Goal: Information Seeking & Learning: Check status

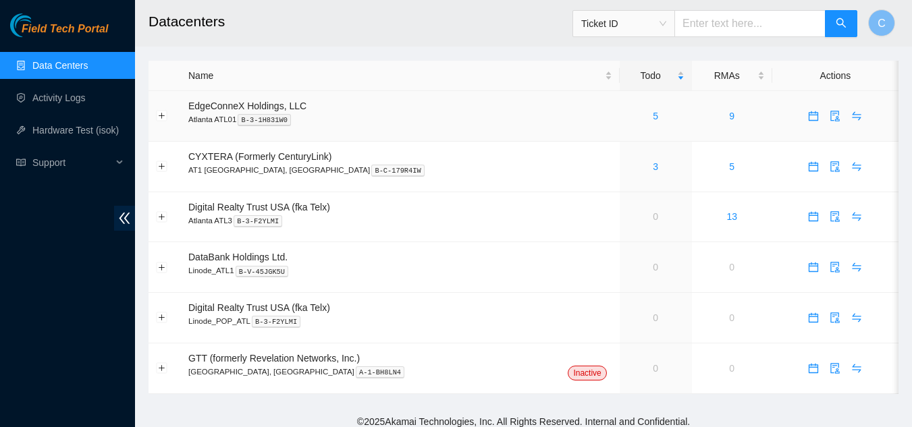
click at [627, 113] on div "5" at bounding box center [655, 116] width 57 height 15
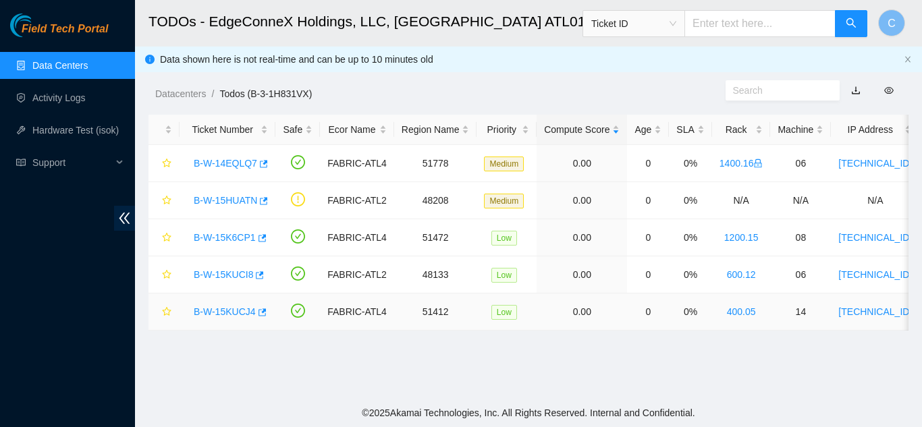
click at [235, 315] on link "B-W-15KUCJ4" at bounding box center [225, 311] width 62 height 11
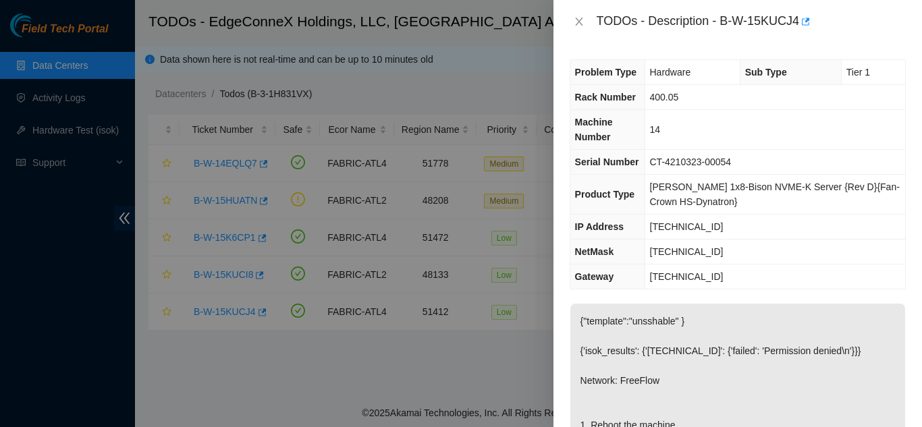
click at [576, 28] on div "TODOs - Description - B-W-15KUCJ4" at bounding box center [737, 22] width 336 height 22
click at [576, 25] on icon "close" at bounding box center [578, 22] width 7 height 8
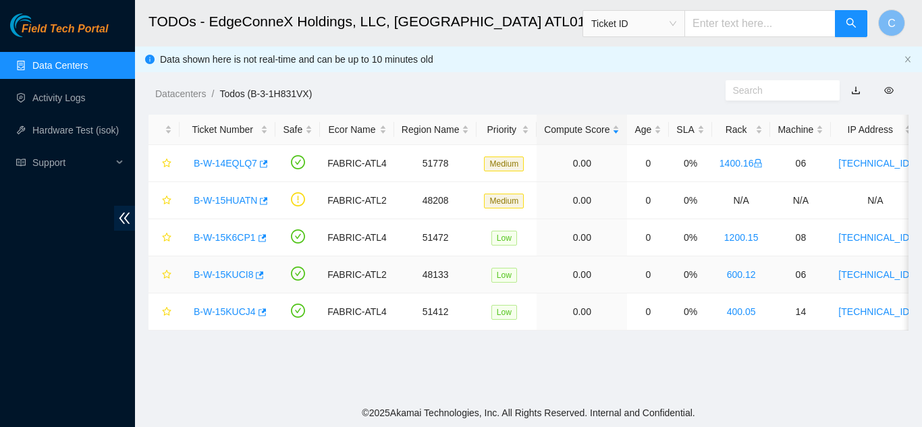
click at [225, 271] on link "B-W-15KUCI8" at bounding box center [223, 274] width 59 height 11
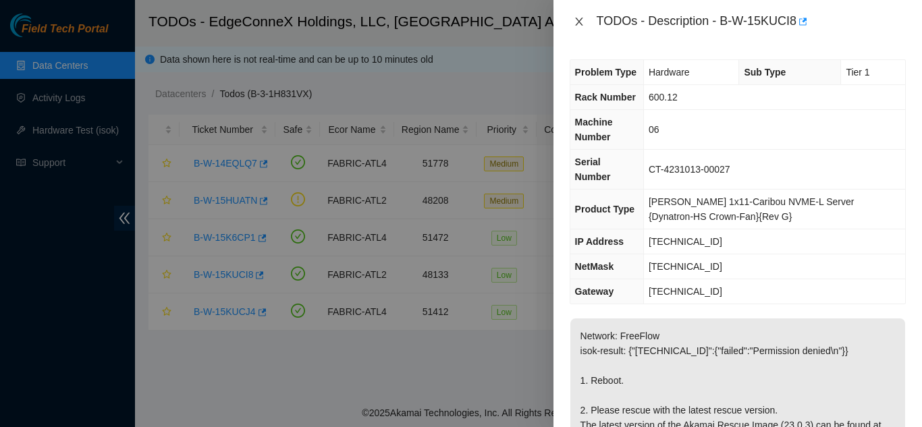
click at [582, 24] on icon "close" at bounding box center [579, 21] width 11 height 11
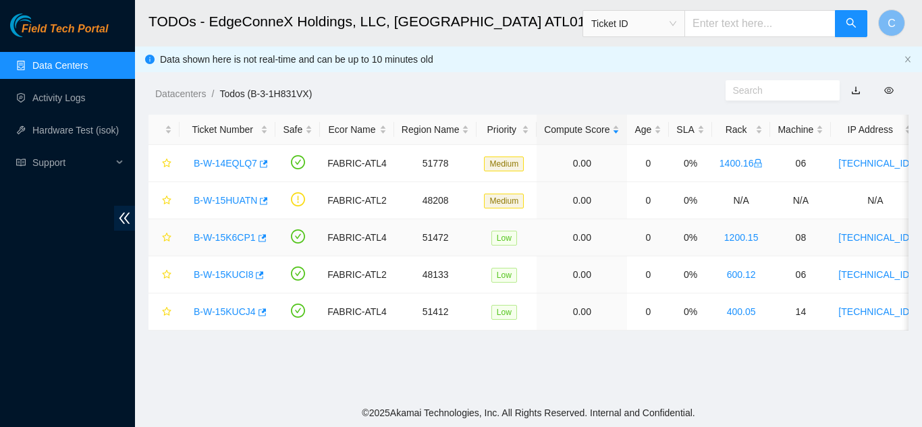
click at [208, 242] on link "B-W-15K6CP1" at bounding box center [225, 237] width 62 height 11
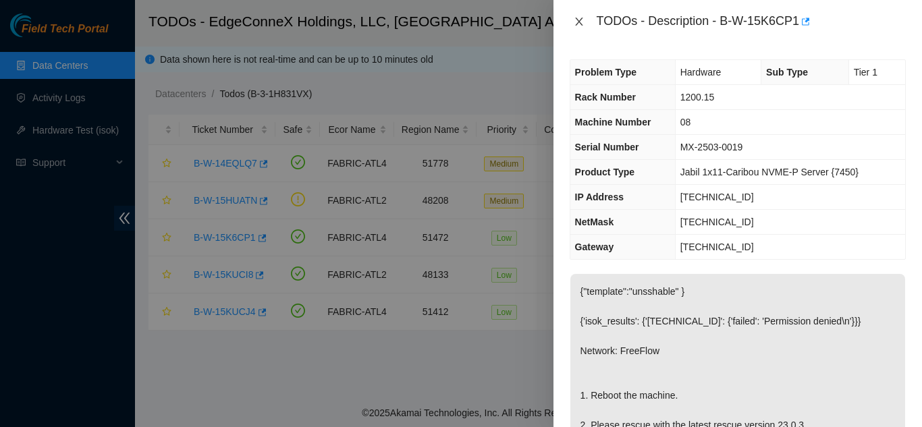
click at [575, 22] on icon "close" at bounding box center [579, 21] width 11 height 11
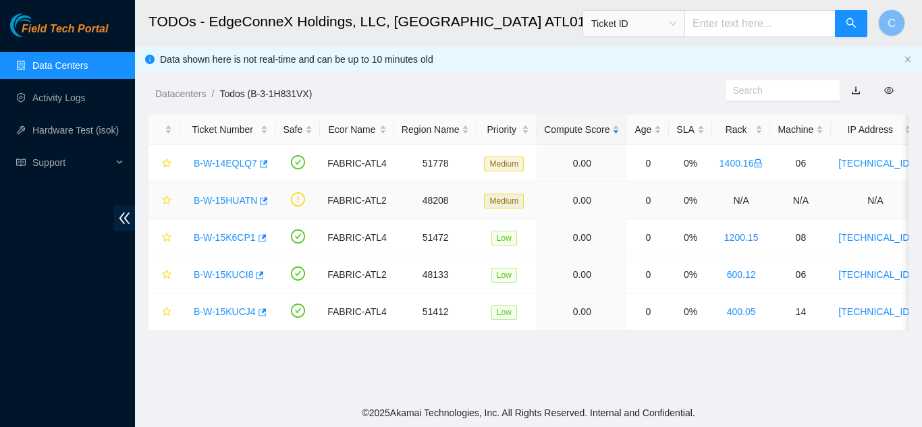
click at [236, 202] on link "B-W-15HUATN" at bounding box center [225, 200] width 63 height 11
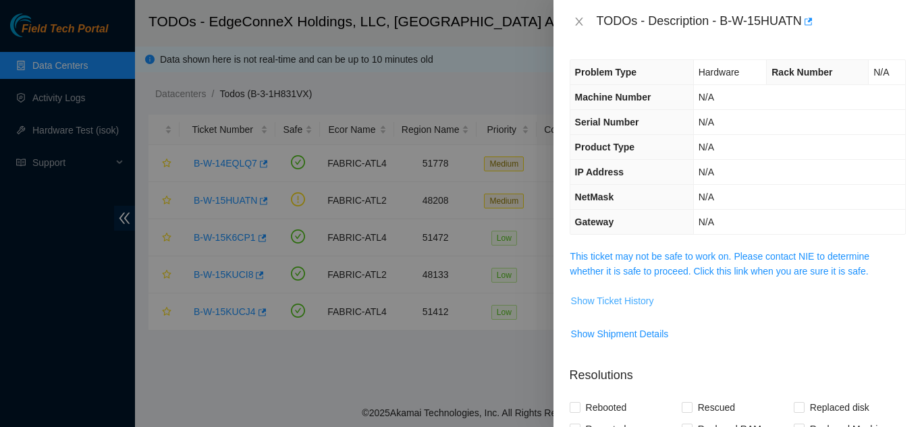
click at [618, 302] on span "Show Ticket History" at bounding box center [612, 301] width 83 height 15
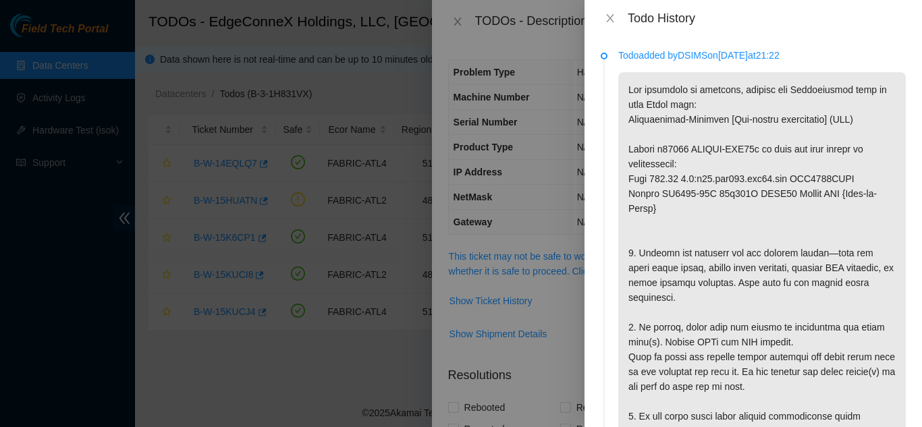
click at [613, 11] on div "Todo History" at bounding box center [753, 18] width 305 height 15
click at [606, 18] on icon "close" at bounding box center [610, 18] width 11 height 11
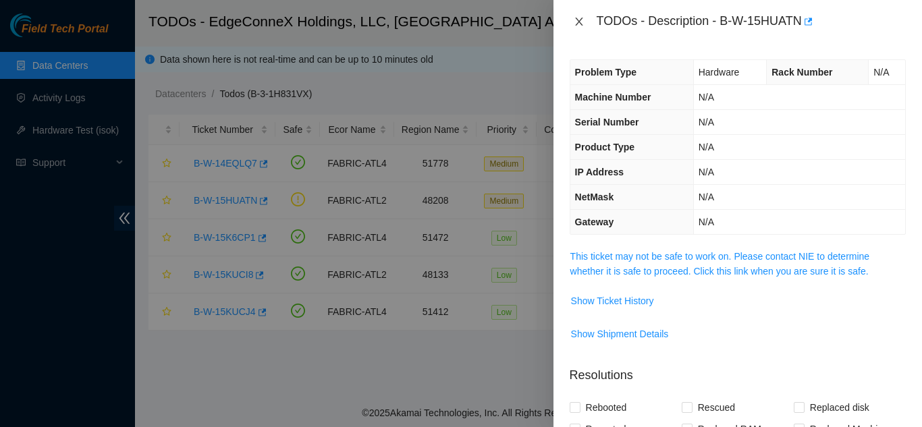
click at [580, 20] on icon "close" at bounding box center [578, 22] width 7 height 8
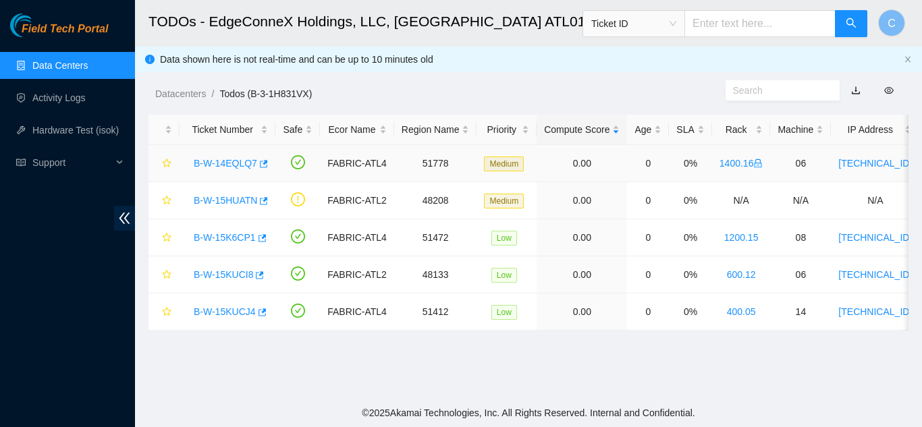
click at [229, 164] on link "B-W-14EQLQ7" at bounding box center [225, 163] width 63 height 11
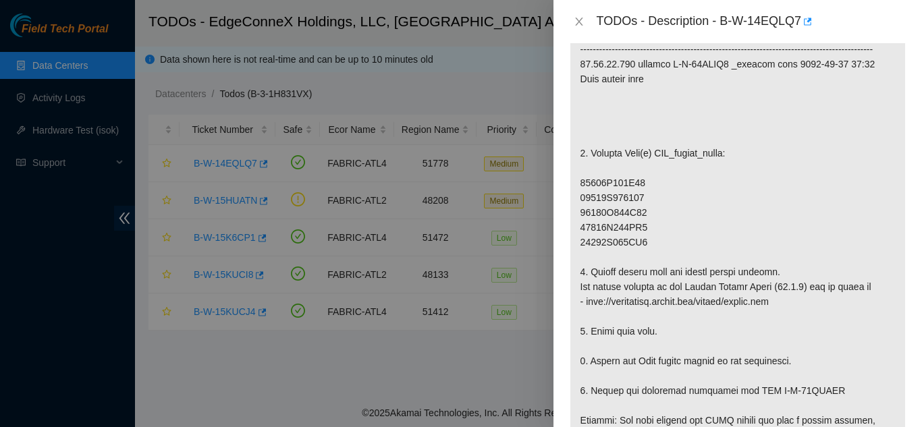
scroll to position [337, 0]
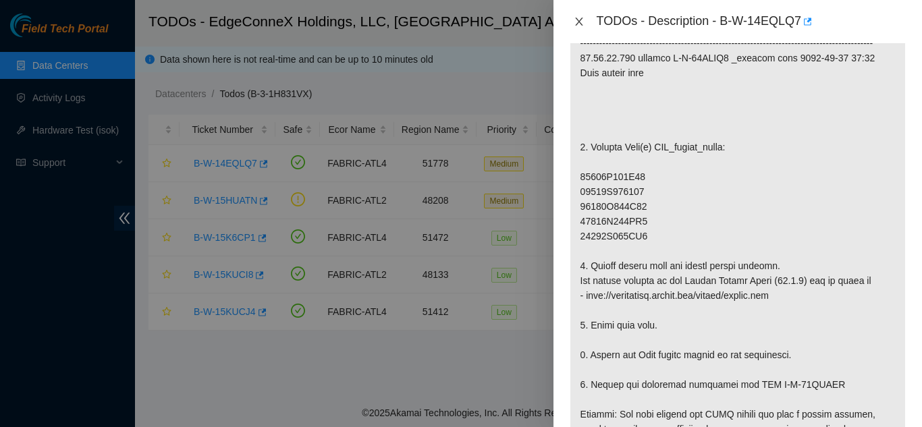
click at [578, 18] on icon "close" at bounding box center [579, 21] width 11 height 11
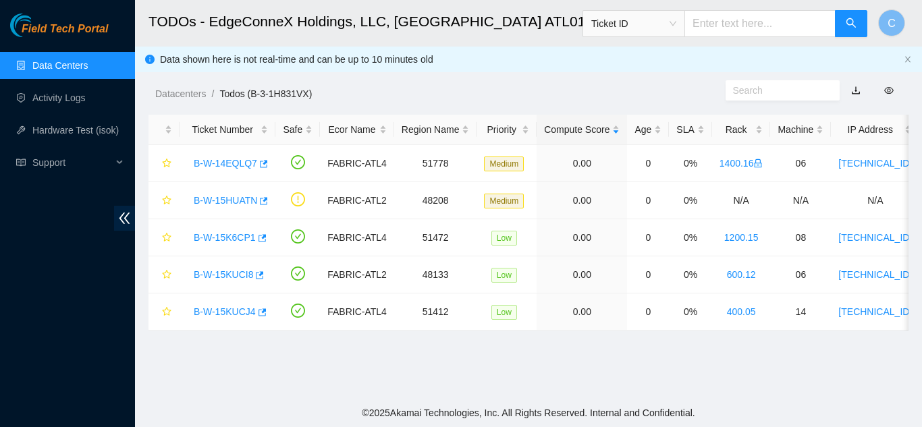
scroll to position [357, 0]
click at [53, 71] on link "Data Centers" at bounding box center [59, 65] width 55 height 11
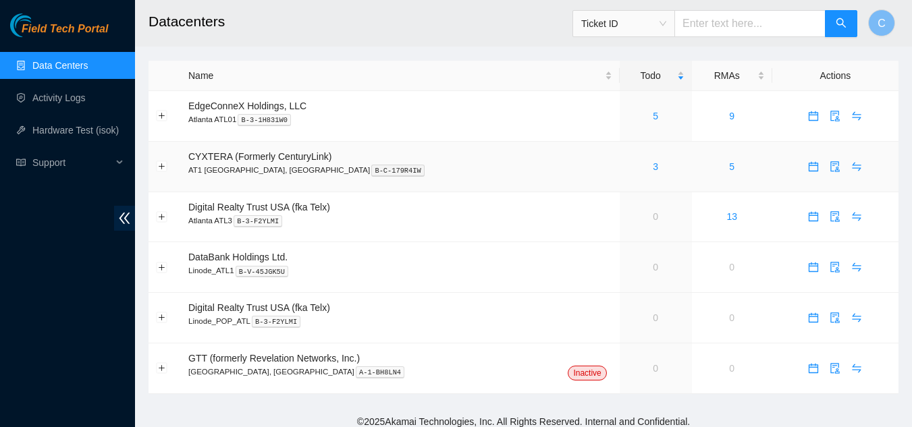
click at [627, 166] on div "3" at bounding box center [655, 166] width 57 height 15
